Goal: Task Accomplishment & Management: Manage account settings

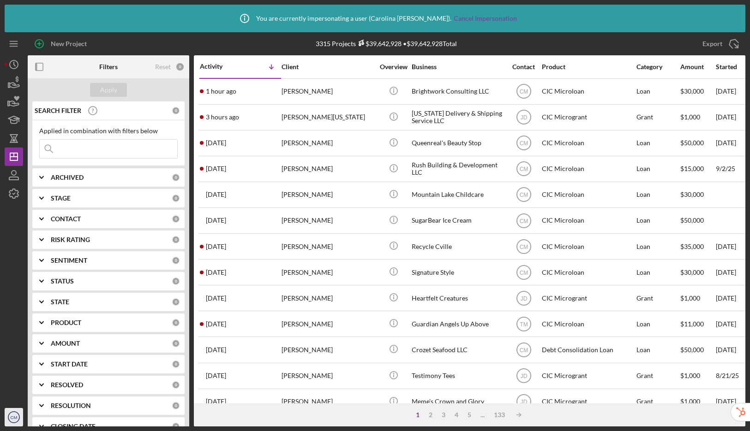
click at [15, 414] on icon "CM" at bounding box center [14, 417] width 18 height 23
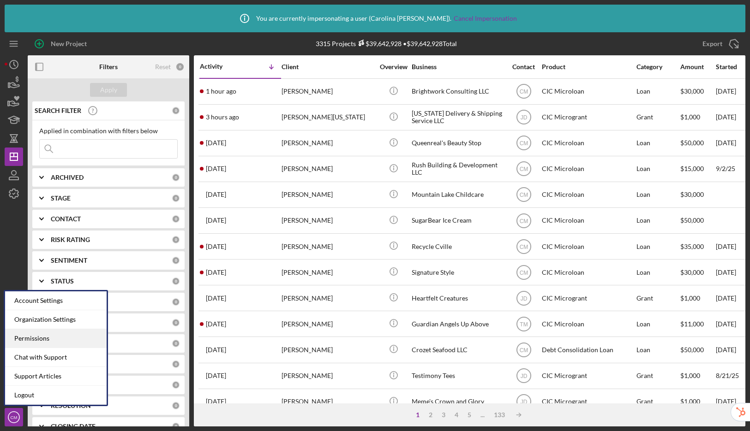
click at [36, 342] on div "Permissions" at bounding box center [56, 338] width 102 height 19
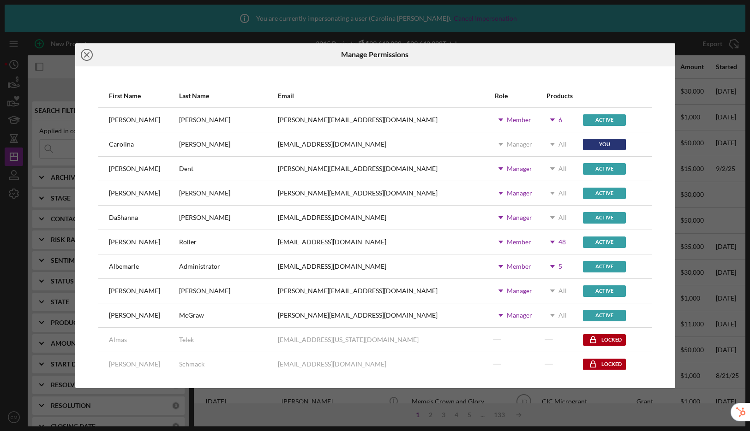
click at [81, 54] on icon "Icon/Close" at bounding box center [86, 54] width 23 height 23
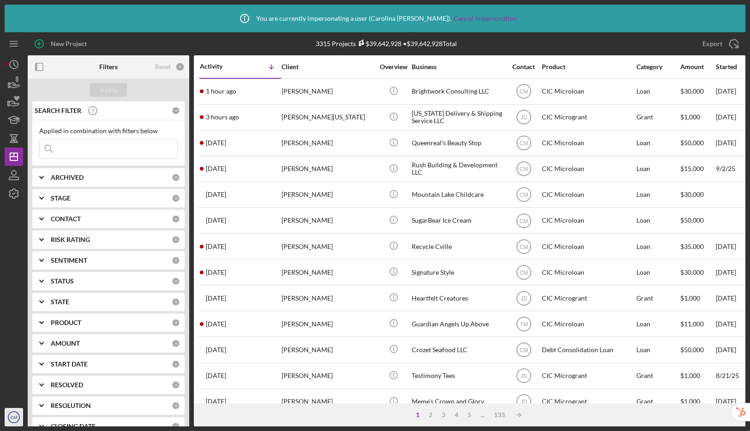
click at [15, 416] on text "CM" at bounding box center [14, 417] width 7 height 5
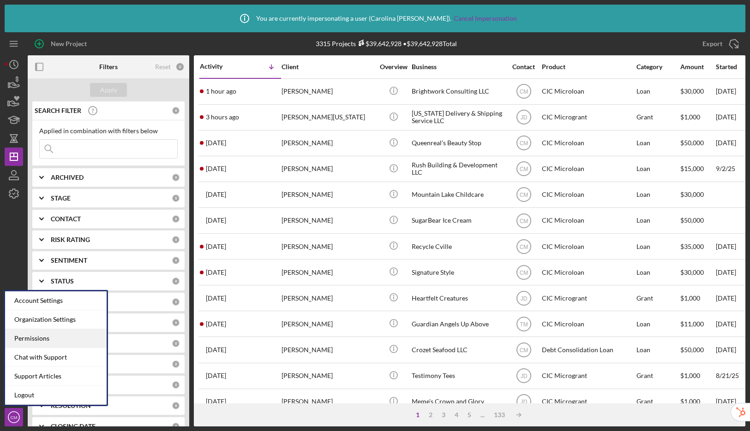
click at [60, 332] on div "Permissions" at bounding box center [56, 338] width 102 height 19
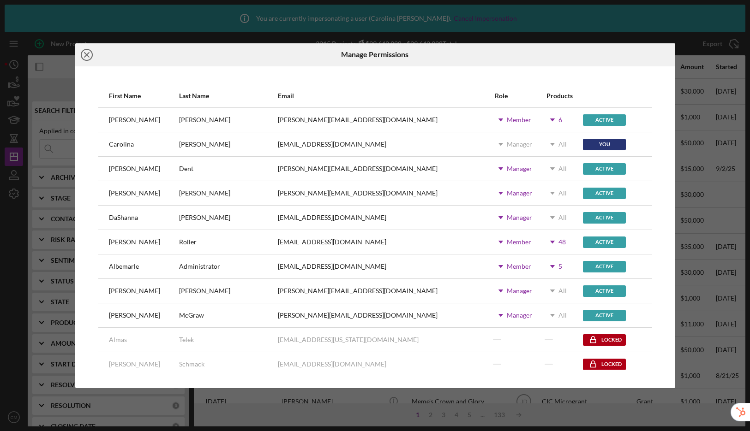
click at [83, 52] on icon "Icon/Close" at bounding box center [86, 54] width 23 height 23
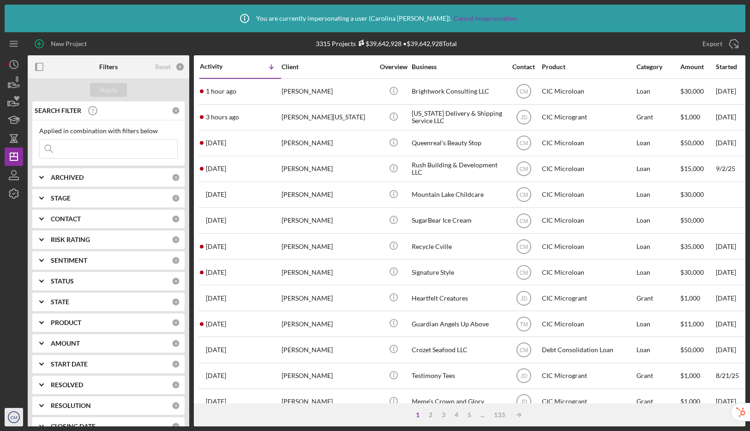
click at [16, 416] on text "CM" at bounding box center [14, 417] width 7 height 5
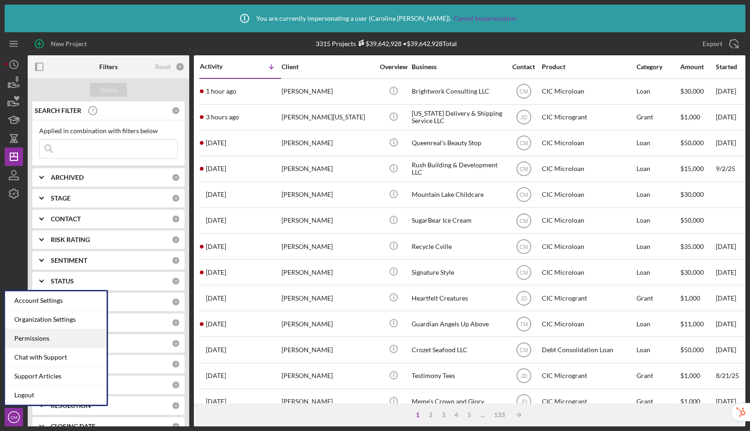
click at [37, 342] on div "Permissions" at bounding box center [56, 338] width 102 height 19
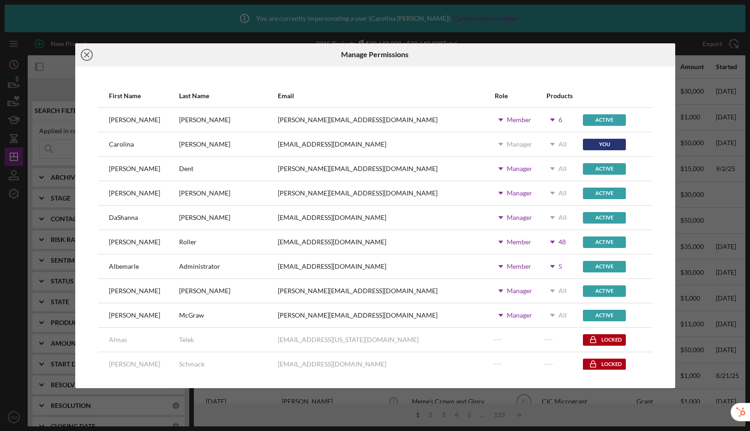
click at [90, 55] on icon "Icon/Close" at bounding box center [86, 54] width 23 height 23
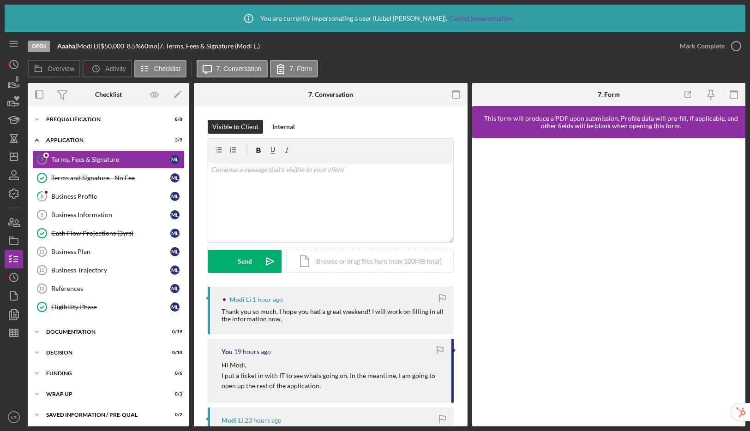
scroll to position [237, 0]
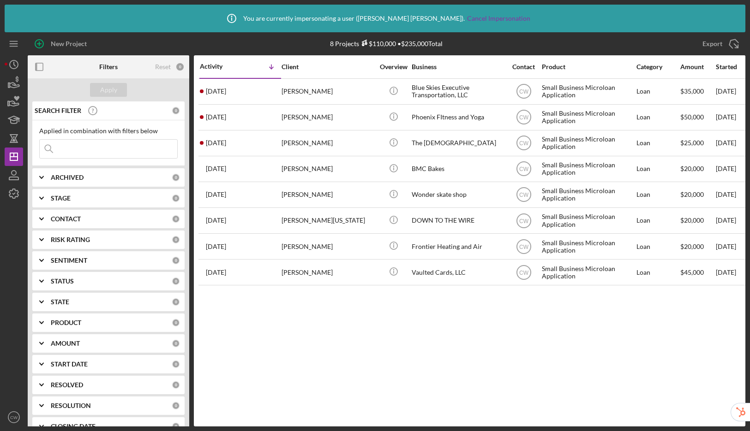
click at [108, 147] on input at bounding box center [109, 149] width 138 height 18
paste input "[EMAIL_ADDRESS][DOMAIN_NAME]"
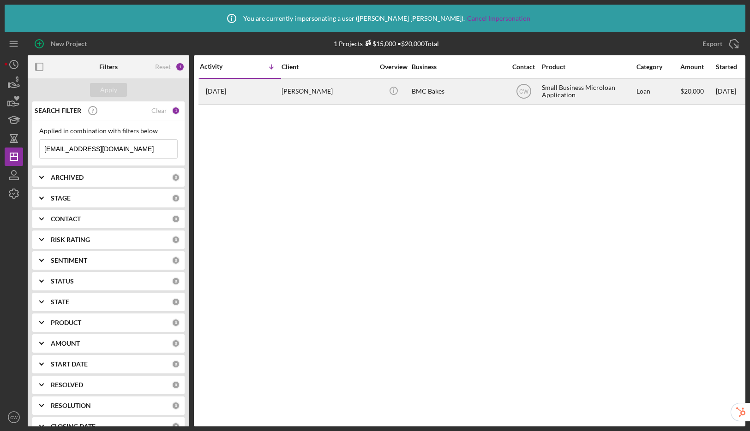
type input "[EMAIL_ADDRESS][DOMAIN_NAME]"
click at [340, 95] on div "[PERSON_NAME]" at bounding box center [327, 91] width 92 height 24
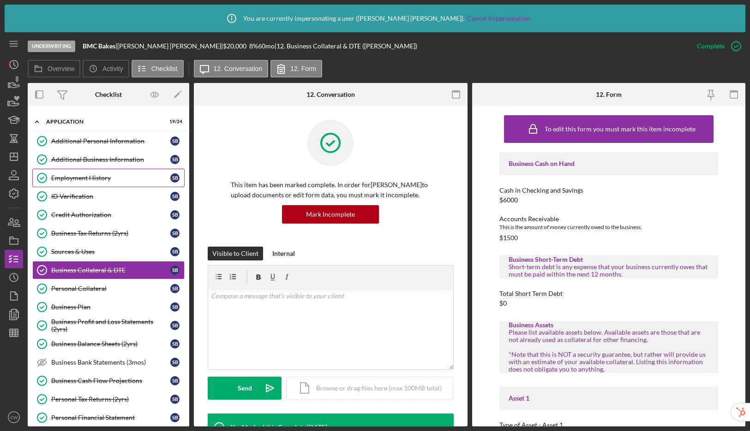
scroll to position [22, 0]
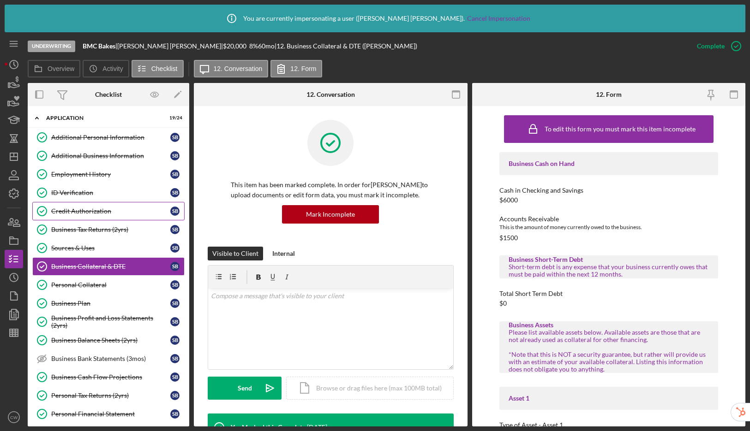
click at [99, 214] on div "Credit Authorization" at bounding box center [110, 211] width 119 height 7
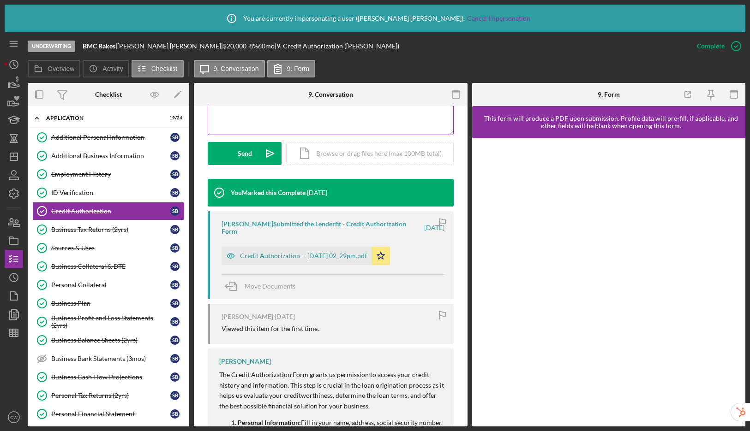
scroll to position [324, 0]
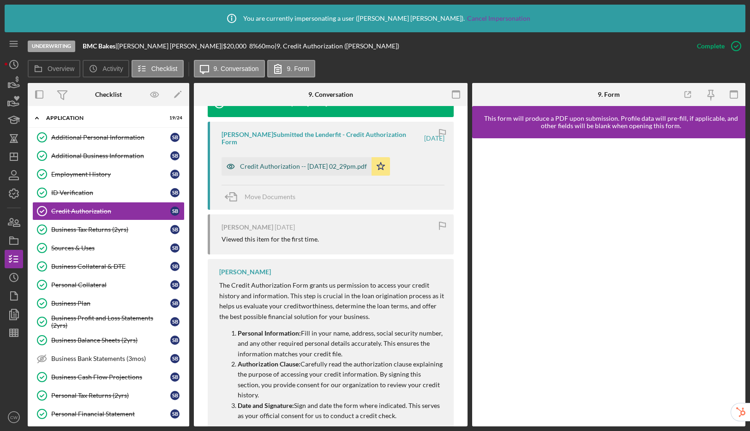
click at [328, 170] on div "Credit Authorization -- [DATE] 02_29pm.pdf" at bounding box center [303, 166] width 127 height 7
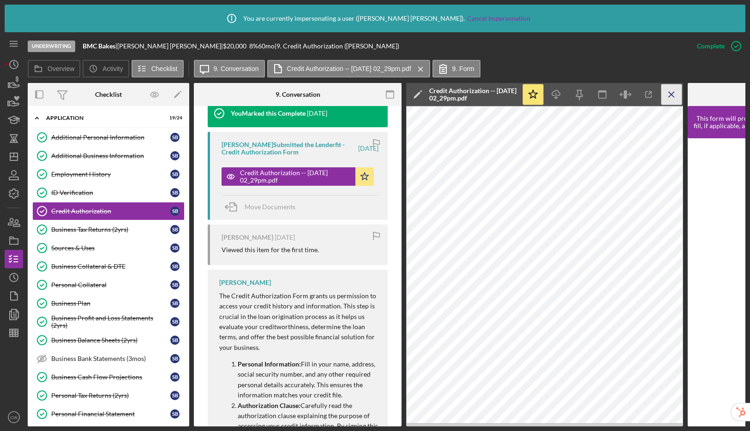
click at [671, 94] on line "button" at bounding box center [671, 94] width 5 height 5
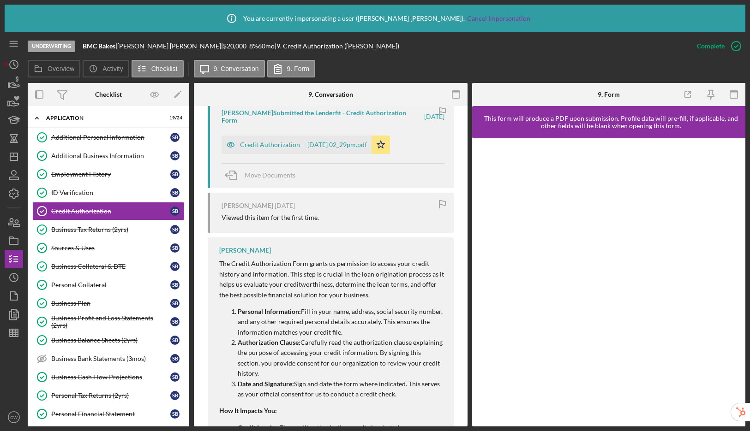
scroll to position [257, 0]
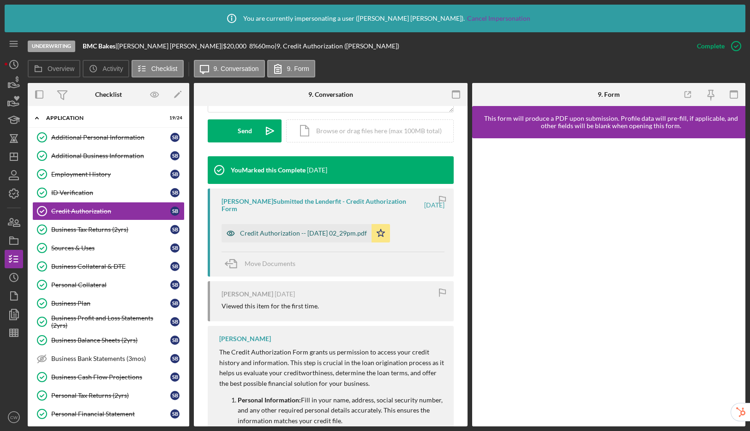
click at [337, 237] on div "Credit Authorization -- [DATE] 02_29pm.pdf" at bounding box center [303, 233] width 127 height 7
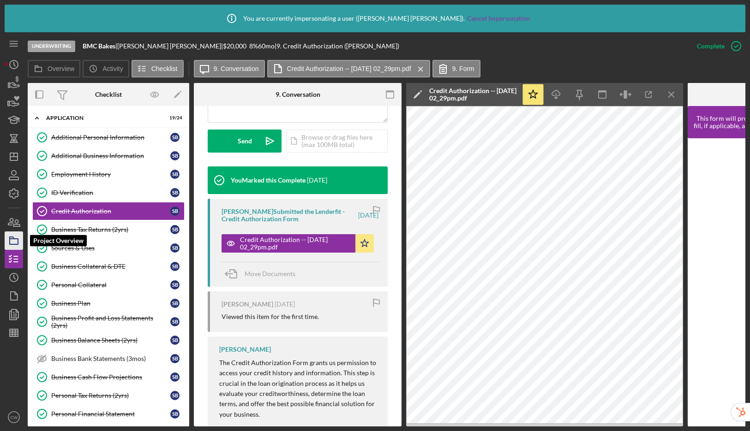
click at [13, 240] on icon "button" at bounding box center [13, 240] width 23 height 23
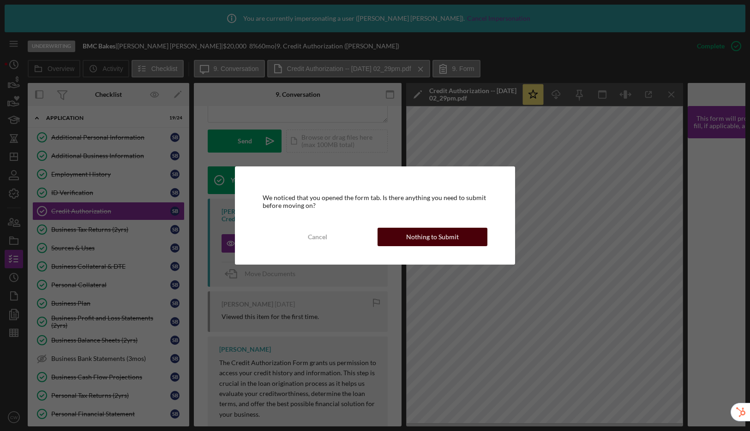
click at [406, 241] on button "Nothing to Submit" at bounding box center [432, 237] width 110 height 18
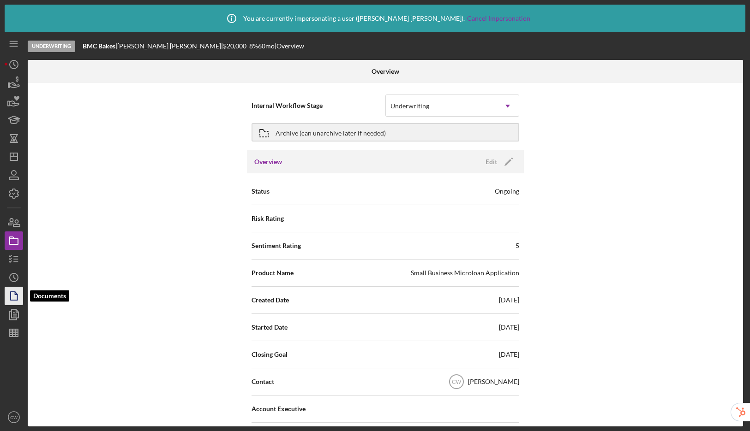
click at [13, 296] on icon "button" at bounding box center [13, 296] width 23 height 23
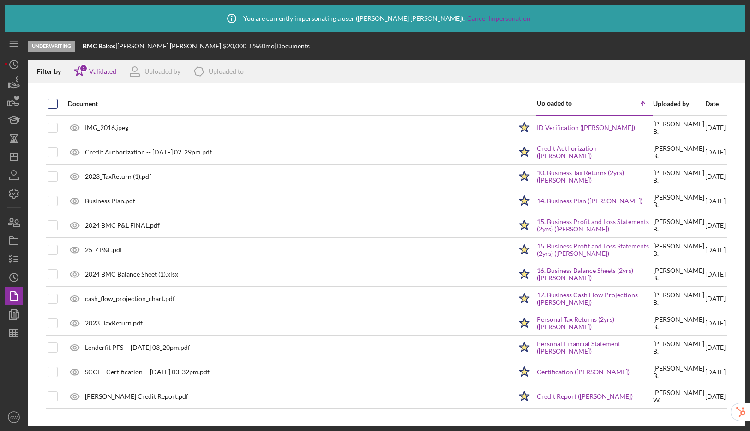
click at [57, 106] on input "checkbox" at bounding box center [52, 103] width 9 height 9
checkbox input "true"
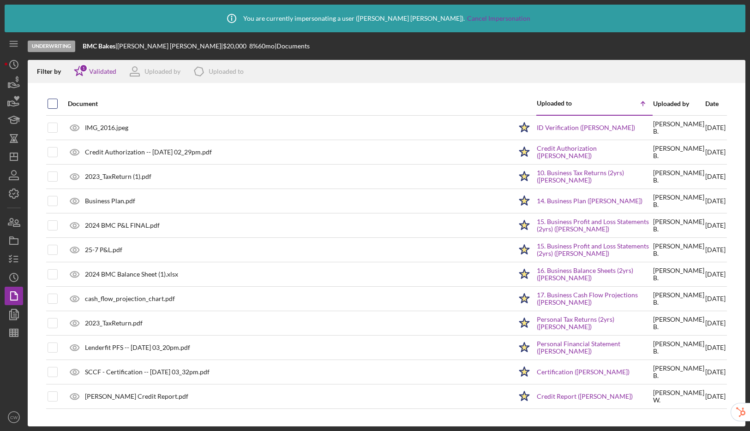
checkbox input "true"
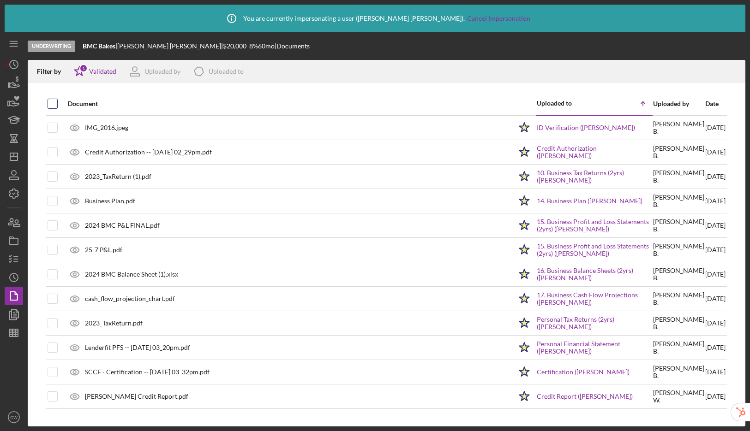
checkbox input "true"
click at [17, 47] on icon "Icon/Menu" at bounding box center [14, 44] width 21 height 21
